Goal: Information Seeking & Learning: Find contact information

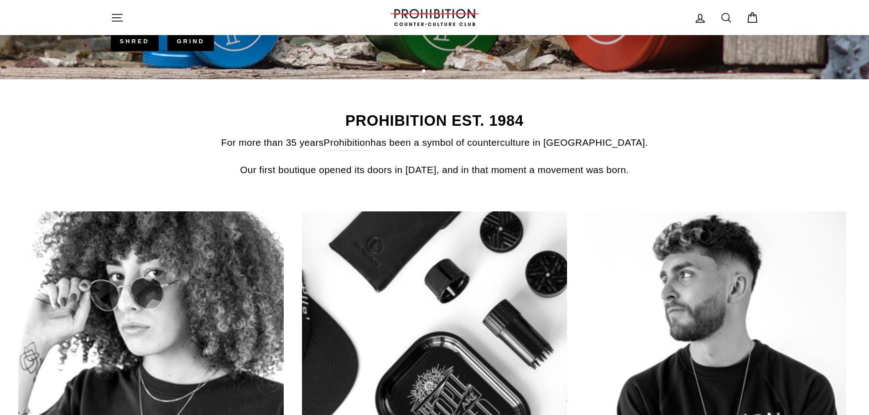
scroll to position [326, 0]
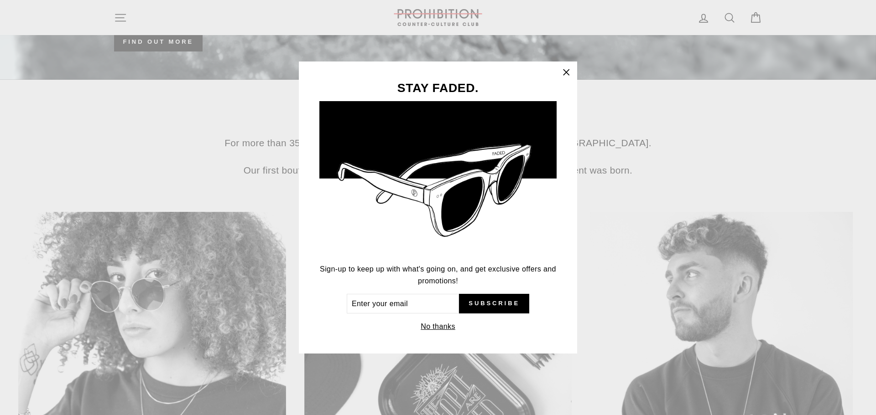
click at [565, 72] on icon "button" at bounding box center [566, 72] width 13 height 13
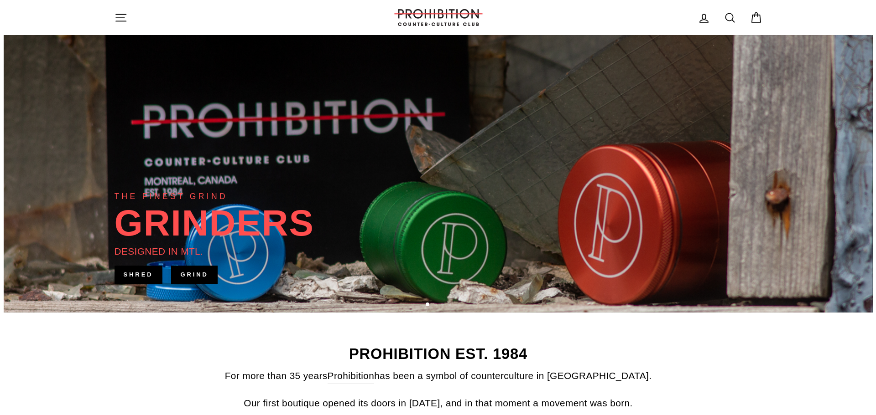
scroll to position [0, 0]
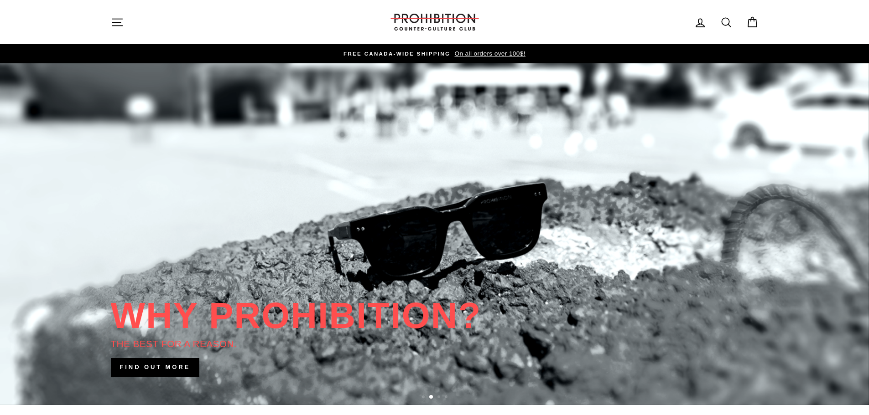
click at [119, 18] on icon "button" at bounding box center [117, 22] width 13 height 13
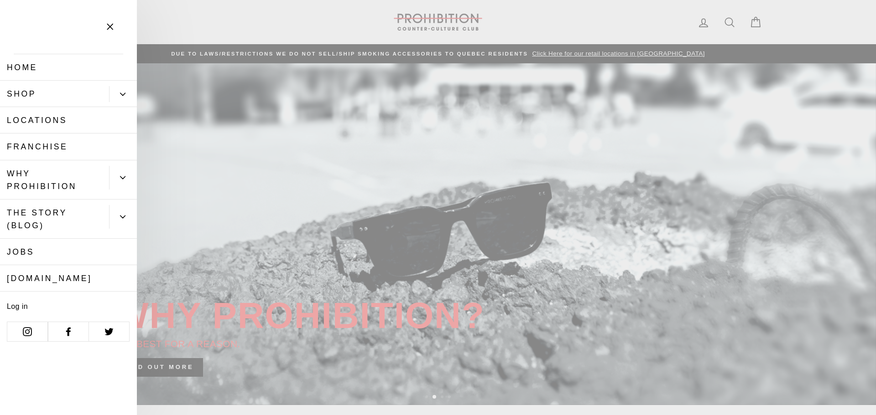
click at [124, 95] on icon "Primary" at bounding box center [122, 94] width 5 height 5
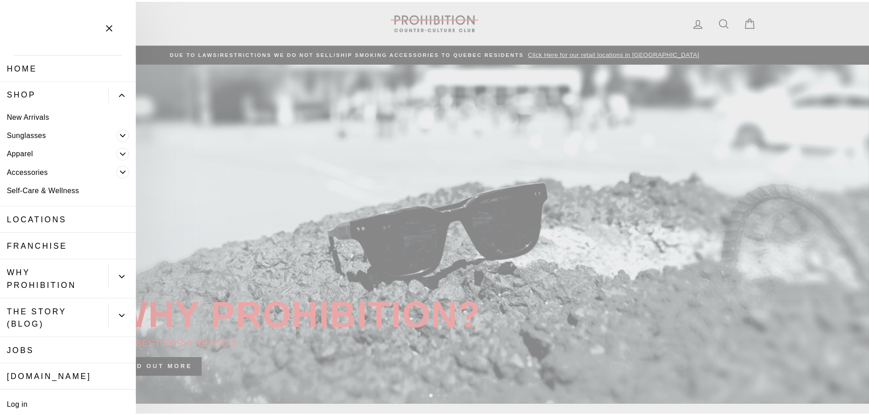
scroll to position [35, 0]
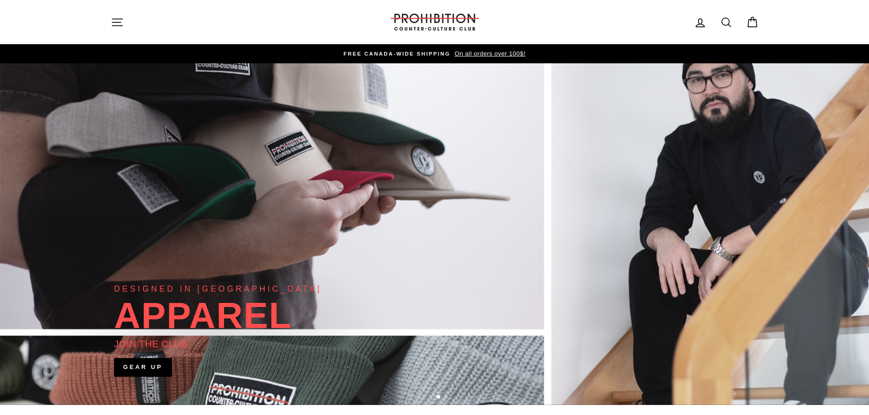
click at [119, 24] on icon "button" at bounding box center [117, 22] width 13 height 13
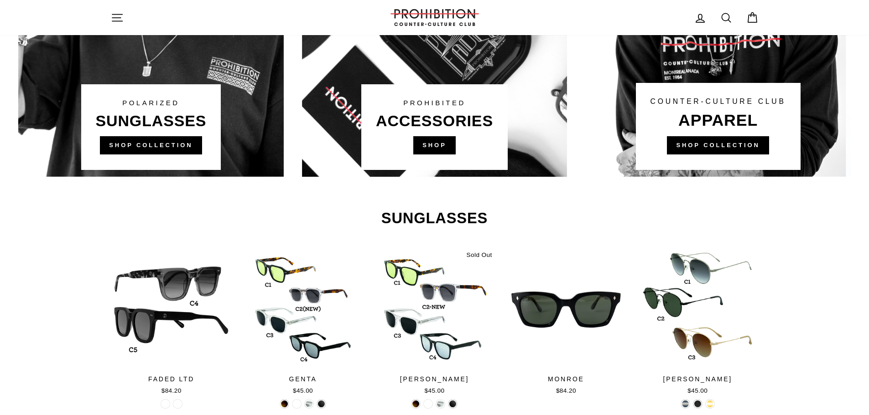
scroll to position [708, 0]
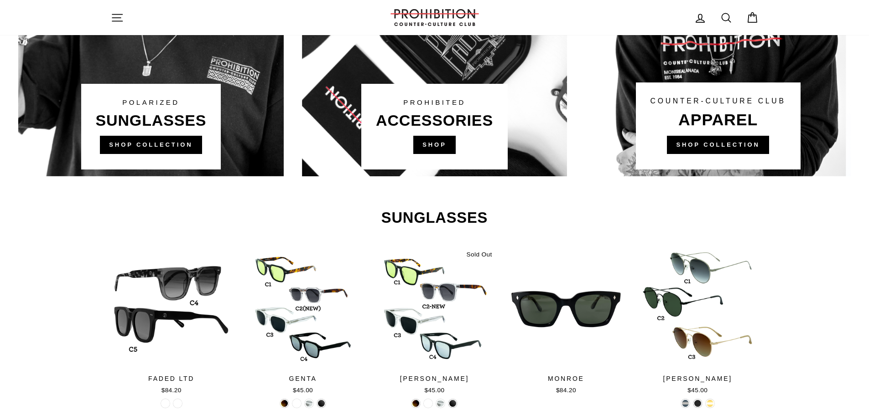
click at [425, 143] on link at bounding box center [434, 3] width 265 height 347
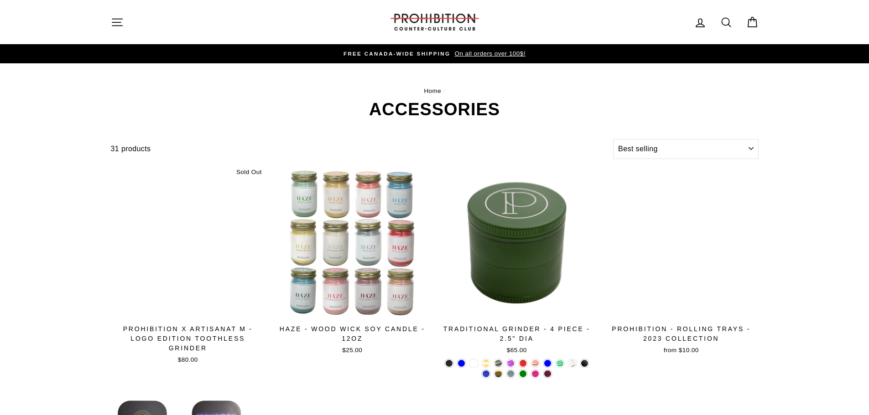
select select "best-selling"
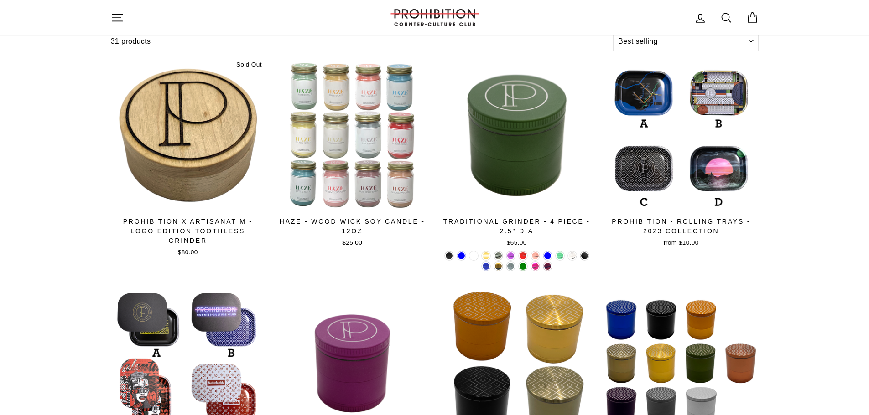
scroll to position [113, 0]
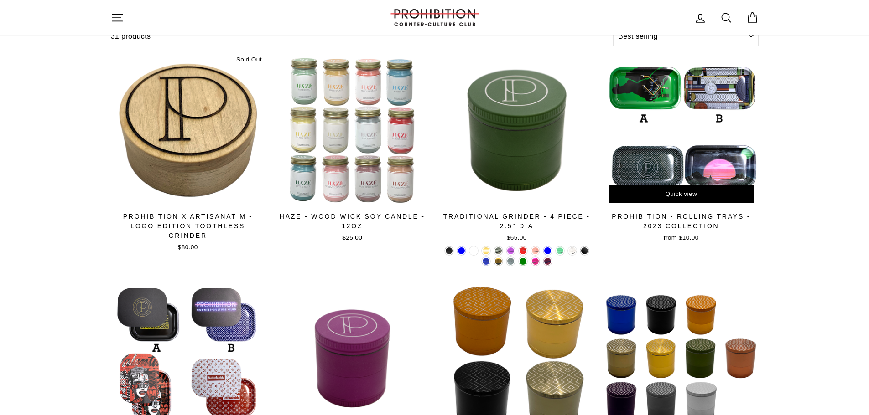
click at [655, 100] on div at bounding box center [680, 130] width 155 height 155
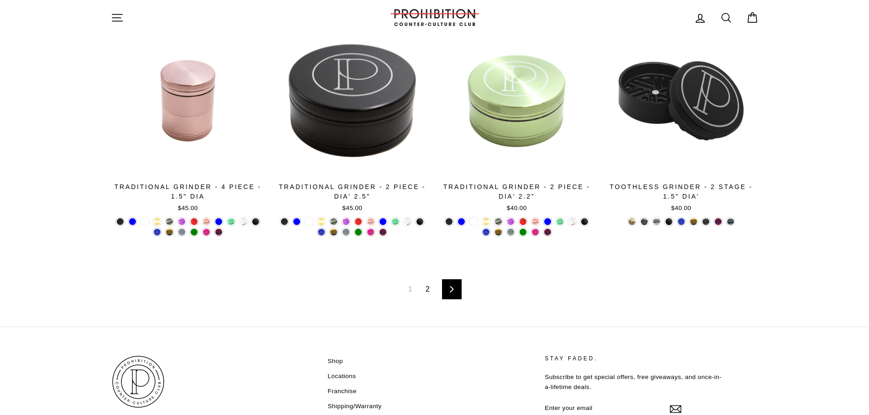
scroll to position [1535, 0]
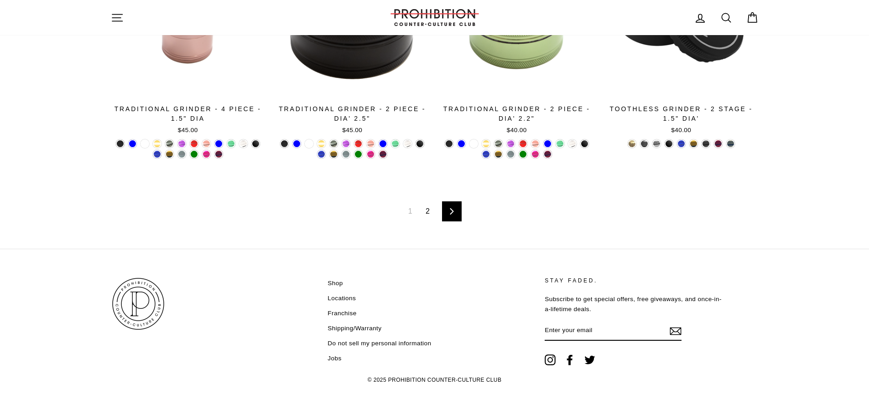
click at [424, 211] on link "2" at bounding box center [427, 211] width 15 height 15
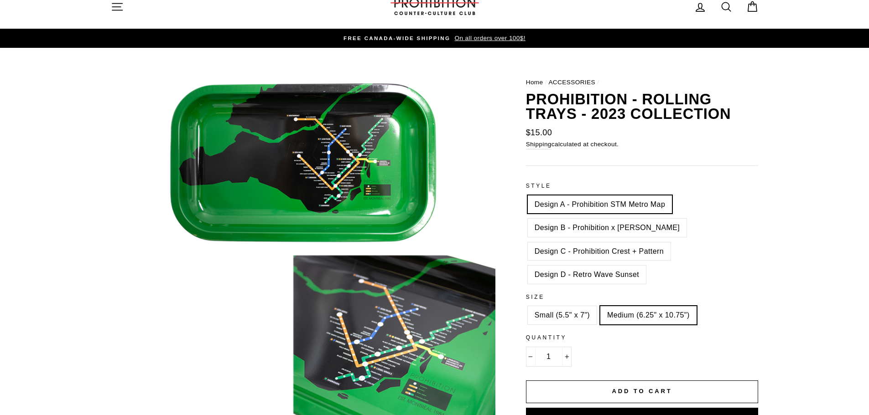
scroll to position [13, 0]
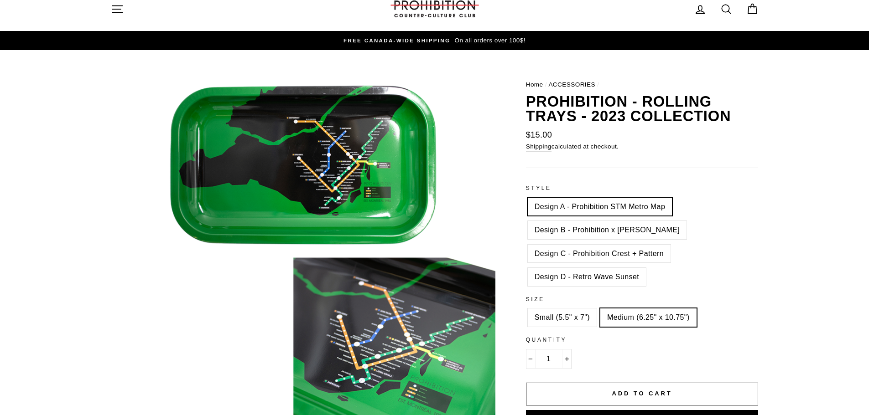
click at [601, 230] on label "Design B - Prohibition x [PERSON_NAME]" at bounding box center [607, 230] width 159 height 18
click at [526, 222] on input "Design B - Prohibition x Frank Lloyd Wright" at bounding box center [526, 221] width 0 height 0
radio input "true"
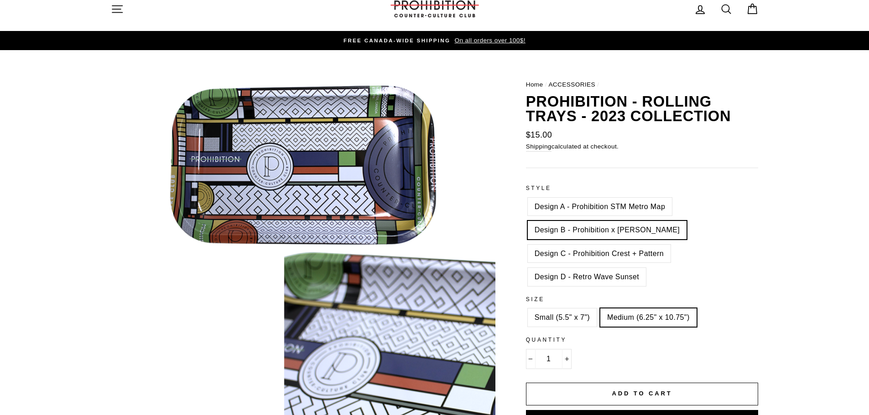
click at [600, 253] on label "Design C - Prohibition Crest + Pattern" at bounding box center [599, 254] width 143 height 18
click at [526, 245] on input "Design C - Prohibition Crest + Pattern" at bounding box center [526, 245] width 0 height 0
radio input "true"
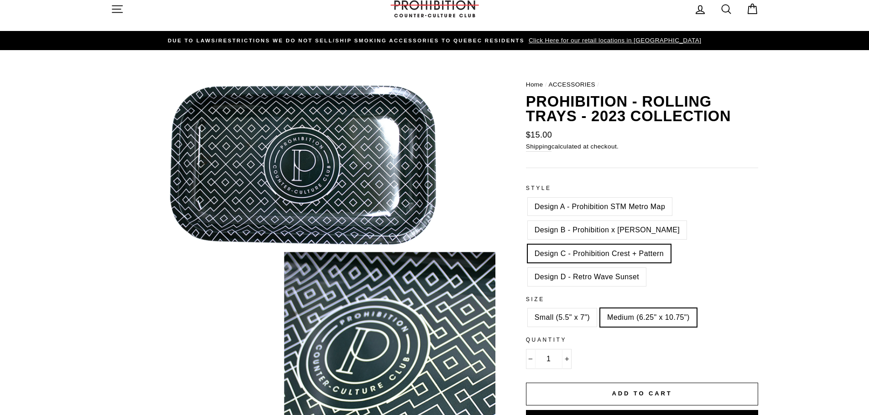
click at [602, 288] on div "Design D - Retro Wave Sunset" at bounding box center [587, 280] width 122 height 24
click at [609, 275] on label "Design D - Retro Wave Sunset" at bounding box center [587, 277] width 118 height 18
click at [526, 269] on input "Design D - Retro Wave Sunset" at bounding box center [526, 268] width 0 height 0
radio input "true"
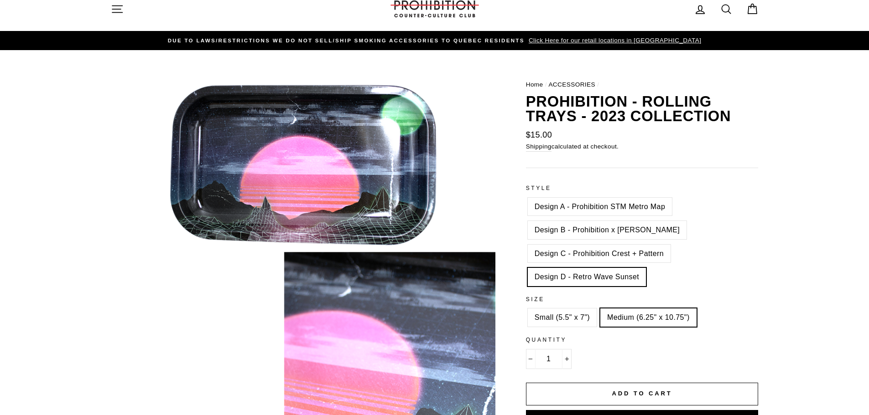
click at [561, 205] on label "Design A - Prohibition STM Metro Map" at bounding box center [600, 207] width 145 height 18
click at [526, 198] on input "Design A - Prohibition STM Metro Map" at bounding box center [526, 198] width 0 height 0
radio input "true"
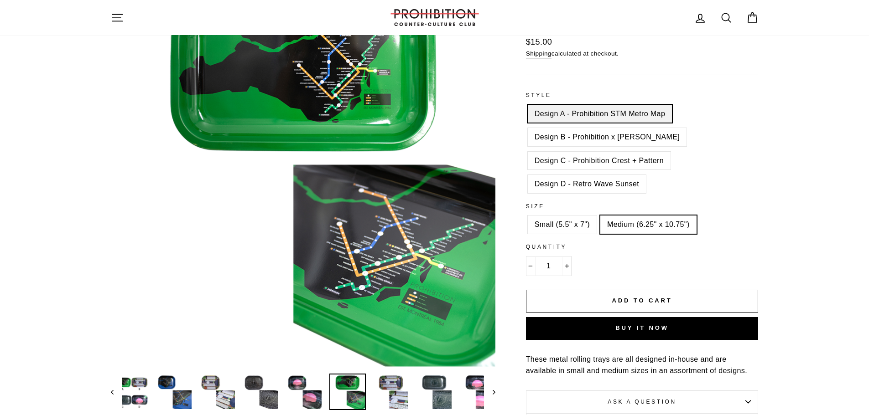
scroll to position [106, 0]
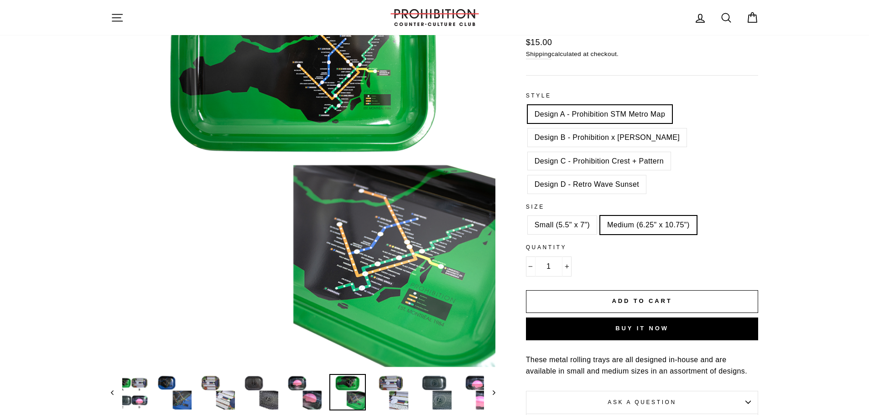
click at [568, 228] on label "Small (5.5" x 7")" at bounding box center [562, 225] width 69 height 18
click at [526, 217] on input "Small (5.5" x 7")" at bounding box center [526, 216] width 0 height 0
radio input "true"
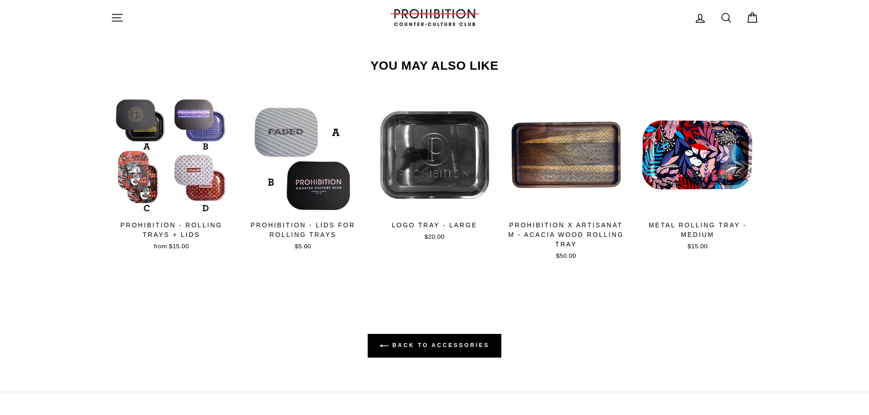
scroll to position [554, 0]
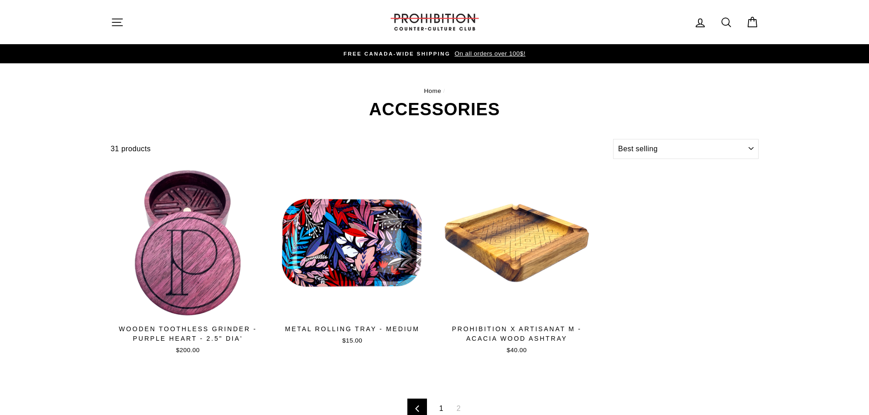
select select "best-selling"
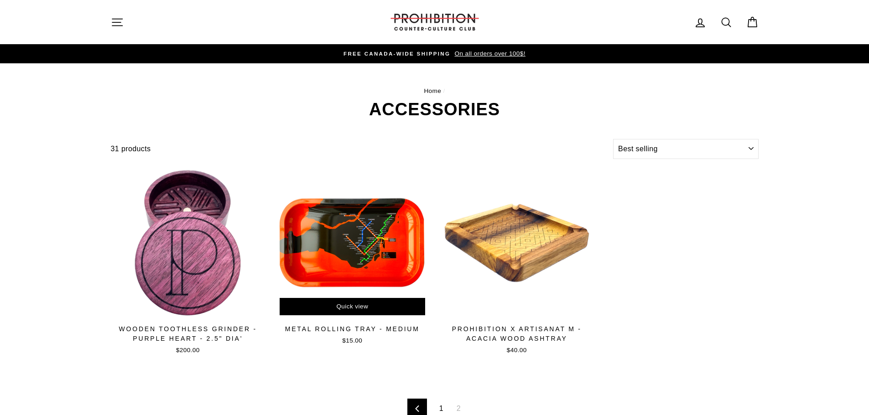
click at [373, 260] on div at bounding box center [352, 243] width 155 height 155
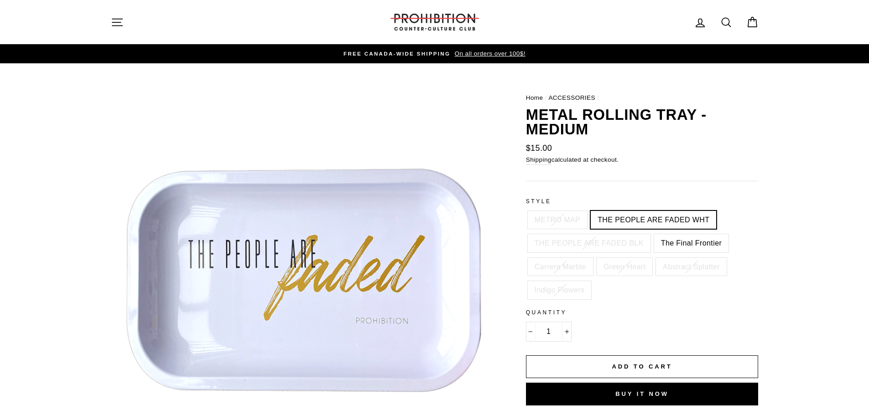
click at [694, 243] on label "The Final Frontier" at bounding box center [691, 243] width 74 height 18
click at [653, 235] on input "The Final Frontier" at bounding box center [652, 234] width 0 height 0
radio input "true"
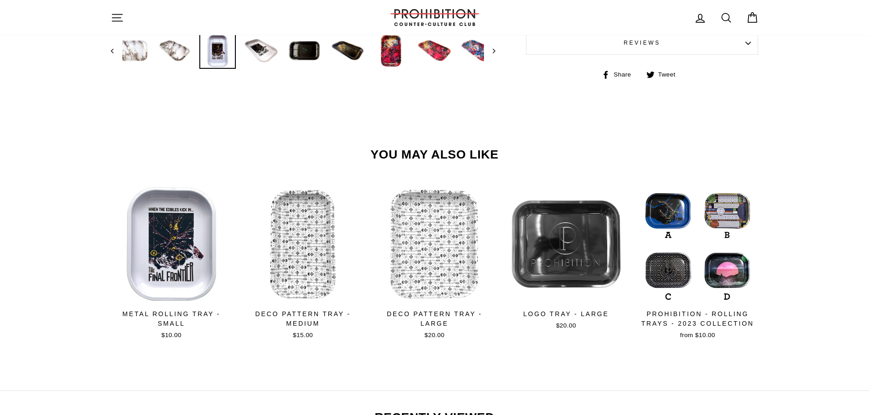
scroll to position [448, 0]
click at [694, 243] on div at bounding box center [697, 244] width 122 height 122
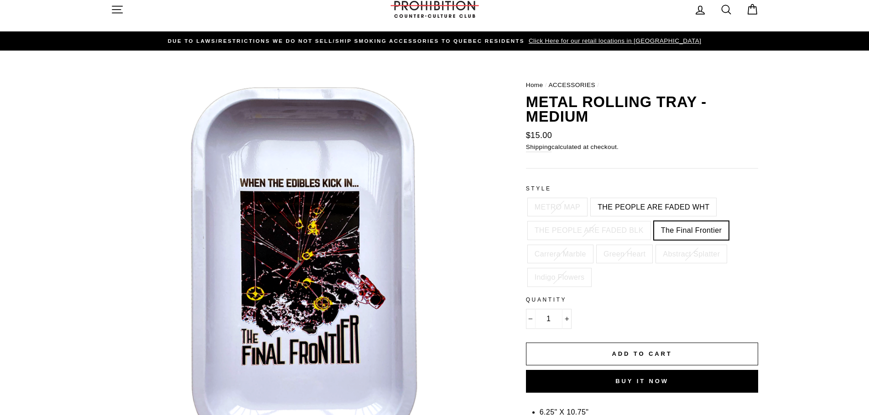
scroll to position [0, 0]
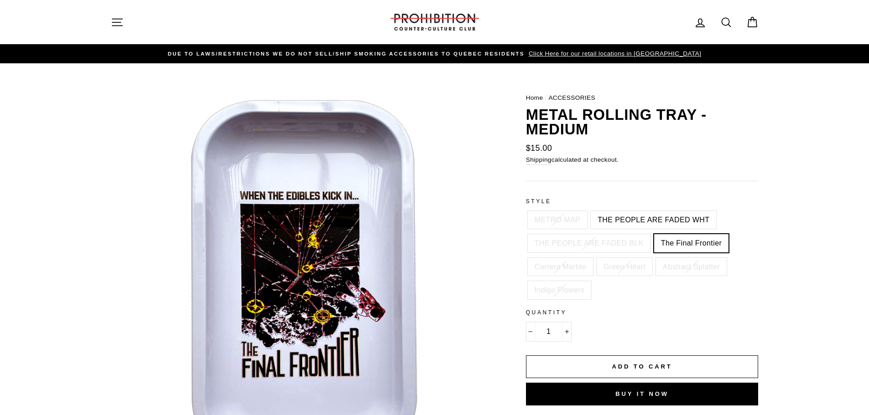
click at [637, 54] on span "Click Here for our retail locations in [GEOGRAPHIC_DATA]" at bounding box center [613, 53] width 175 height 7
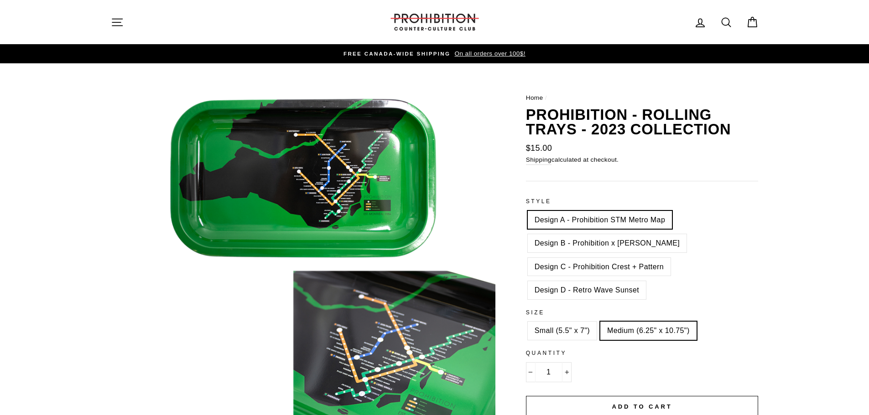
click at [419, 330] on button "Close (esc)" at bounding box center [303, 280] width 385 height 385
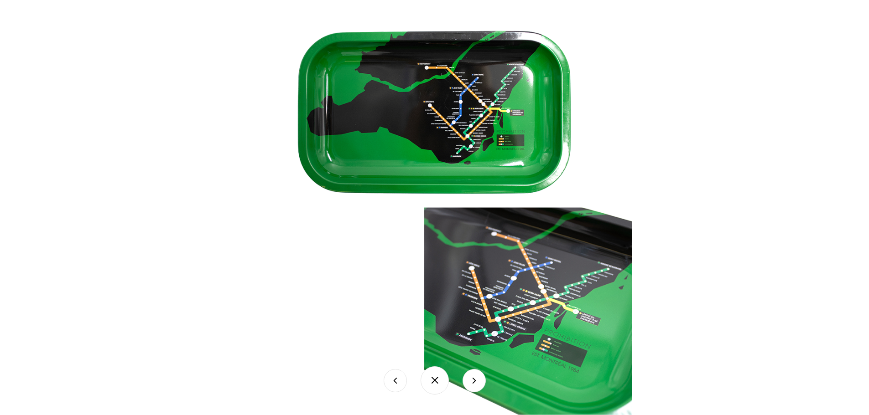
click at [487, 162] on img at bounding box center [434, 217] width 395 height 395
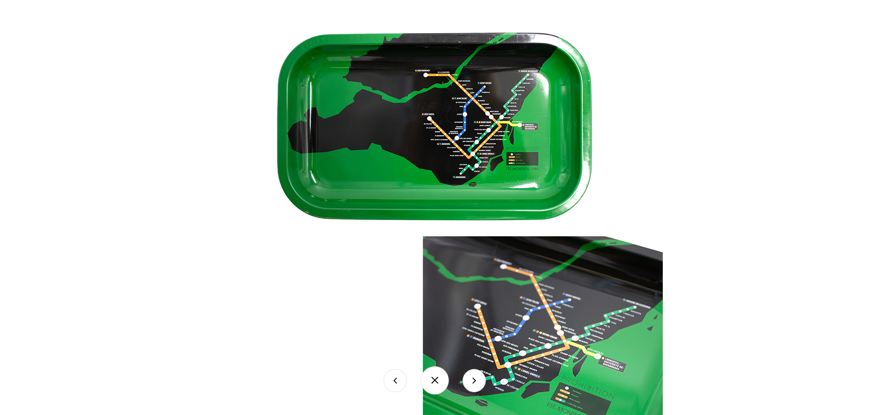
click at [487, 162] on img at bounding box center [435, 248] width 456 height 456
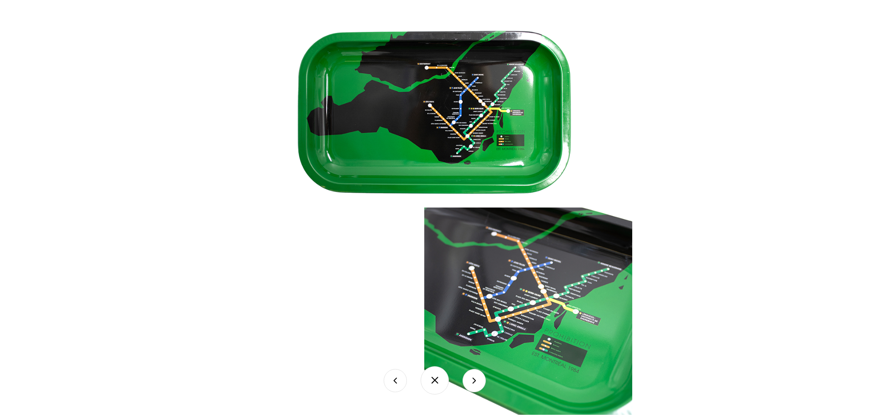
click at [444, 387] on button at bounding box center [434, 381] width 28 height 28
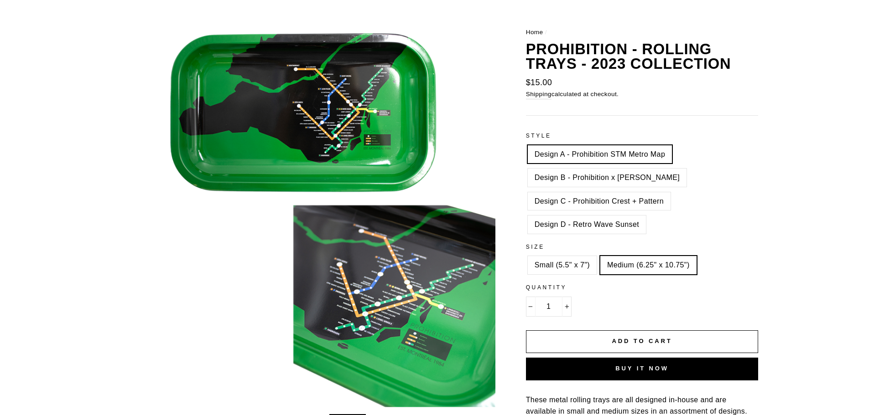
scroll to position [67, 0]
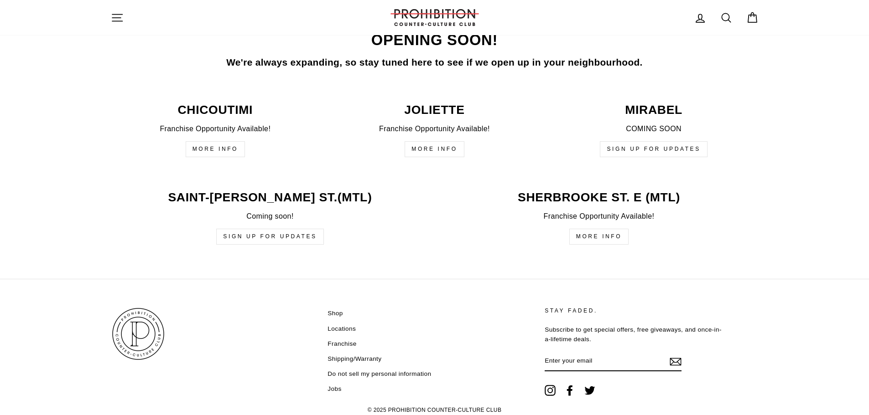
scroll to position [2185, 0]
click at [604, 234] on link "More Info" at bounding box center [598, 236] width 59 height 16
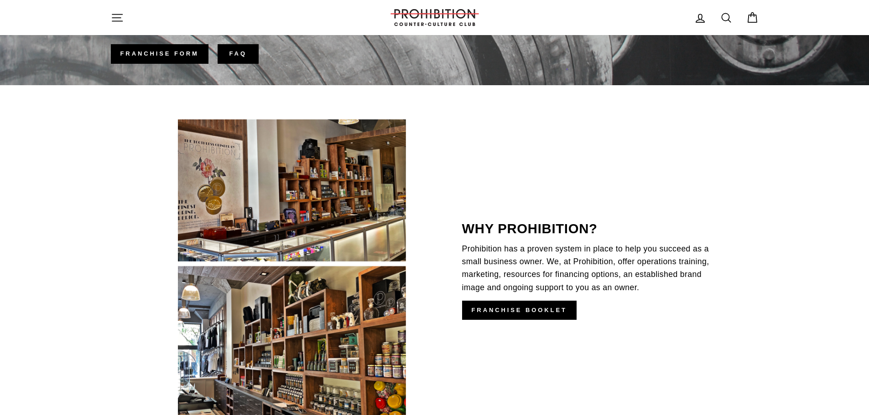
scroll to position [279, 0]
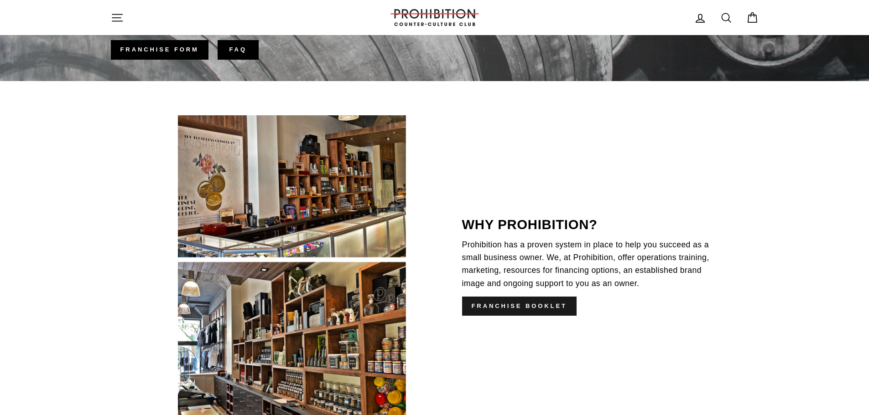
click at [539, 302] on link "franchise booklet" at bounding box center [519, 306] width 114 height 19
